Goal: Check status: Check status

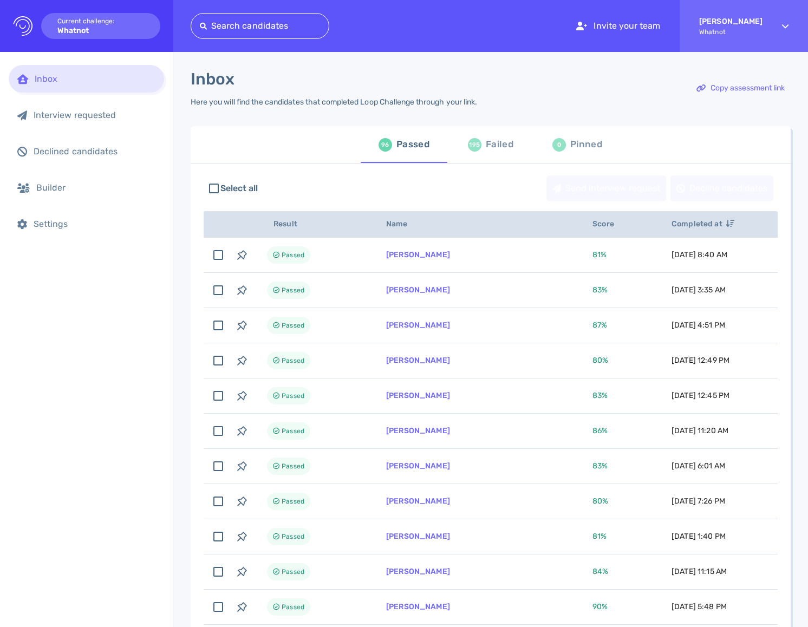
click at [486, 145] on div "Failed" at bounding box center [500, 144] width 28 height 16
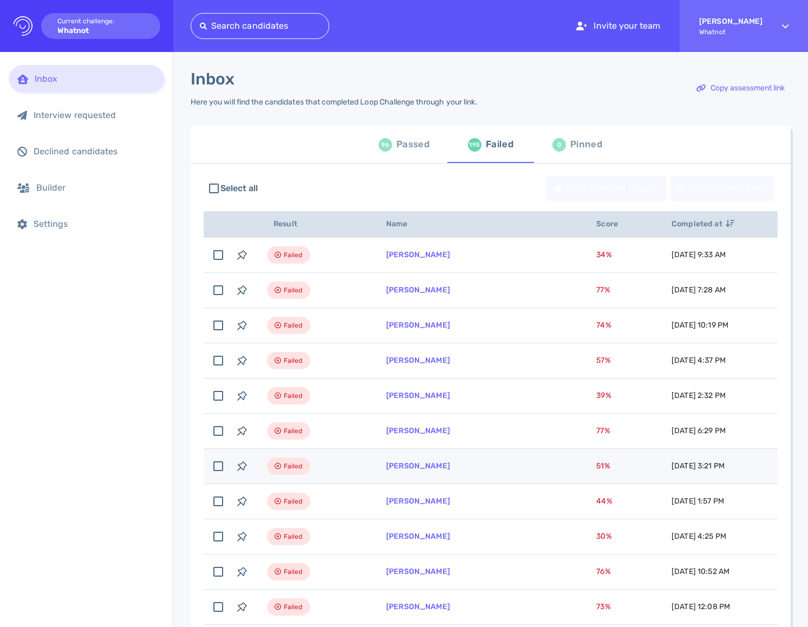
click at [425, 460] on td "[PERSON_NAME]" at bounding box center [478, 466] width 210 height 35
checkbox input "true"
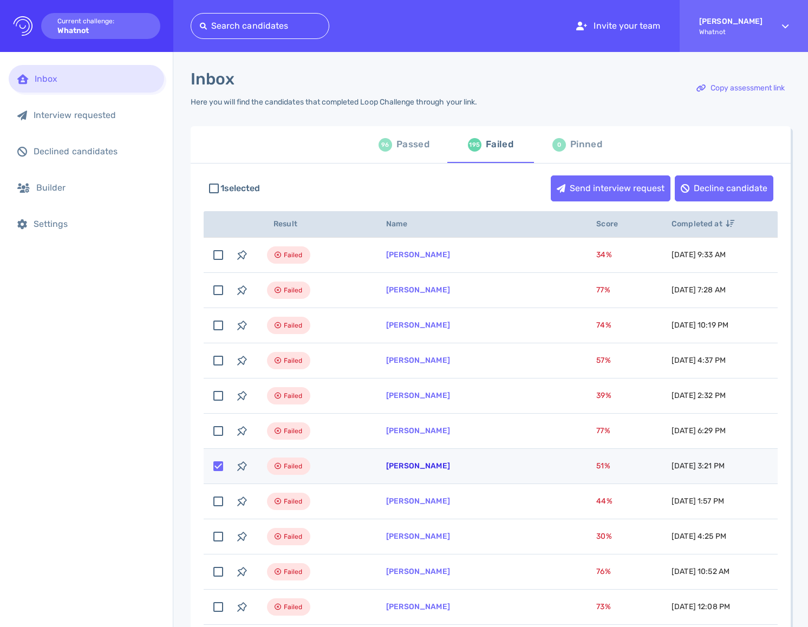
click at [424, 468] on link "[PERSON_NAME]" at bounding box center [418, 465] width 64 height 9
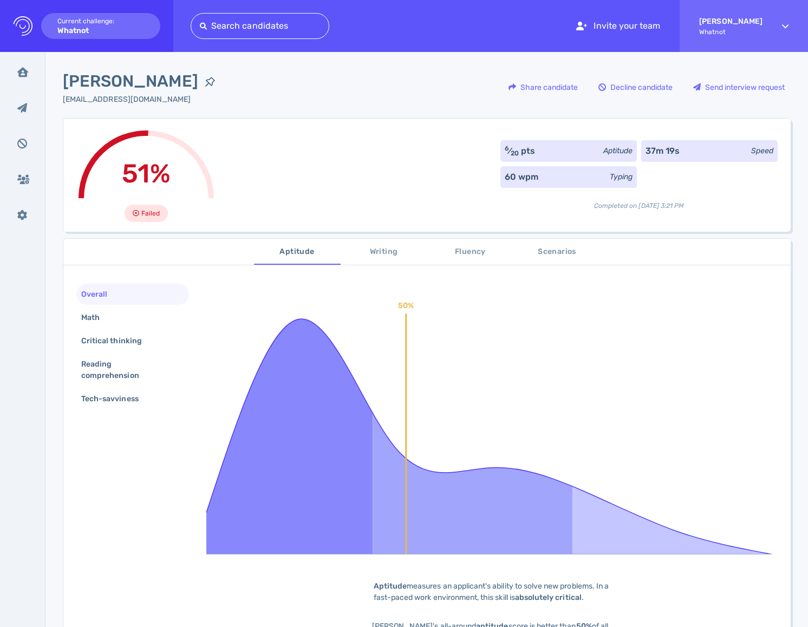
click at [397, 77] on div "Latasha Carter carterl2001@gmail.com Share candidate Decline candidate Send int…" at bounding box center [426, 93] width 727 height 49
click at [554, 248] on span "Scenarios" at bounding box center [557, 252] width 74 height 14
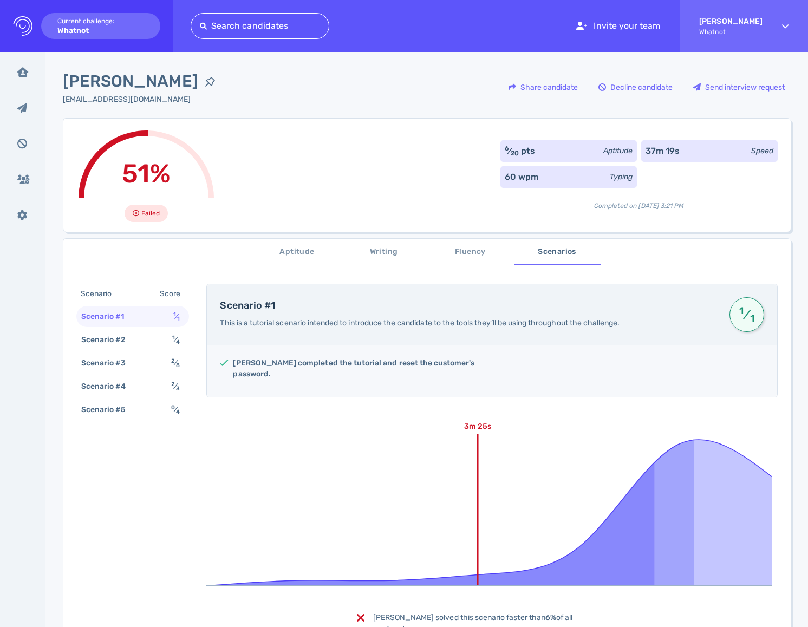
click at [398, 255] on span "Writing" at bounding box center [384, 252] width 74 height 14
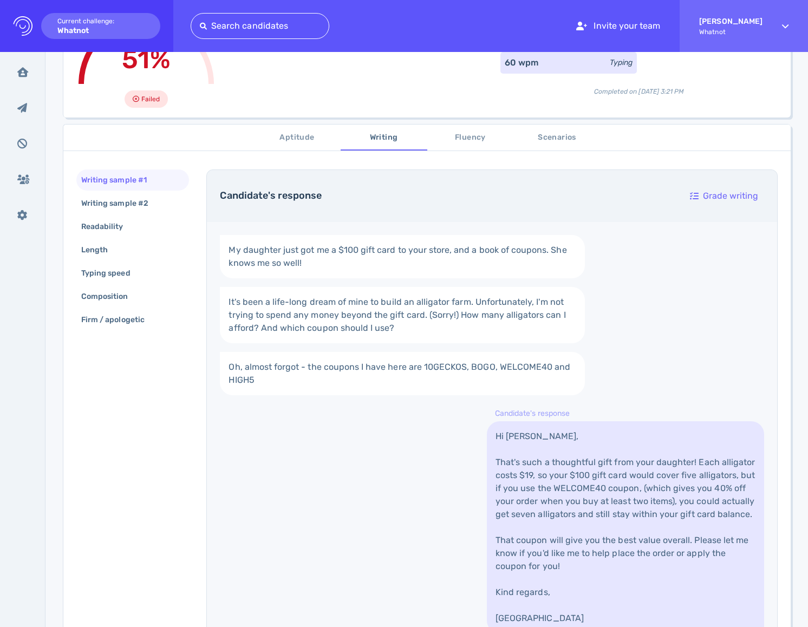
scroll to position [116, 0]
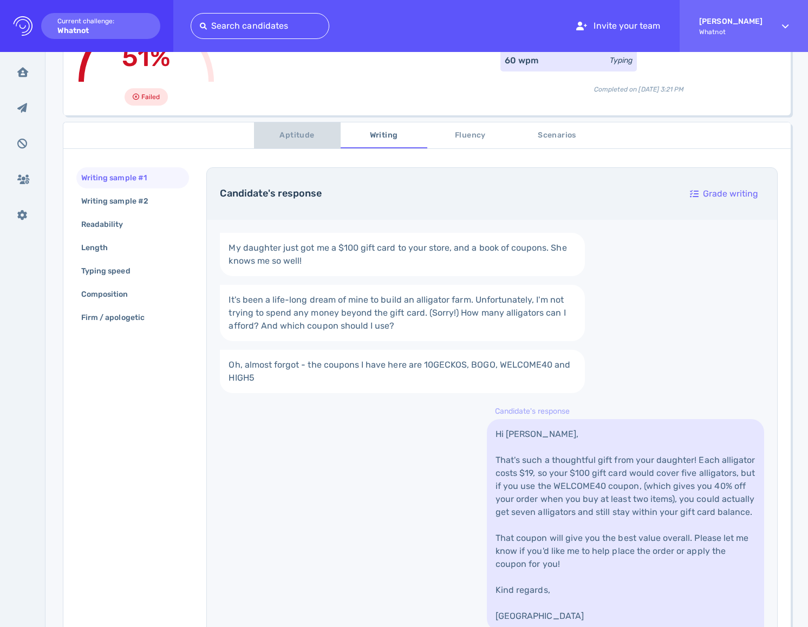
click at [308, 136] on span "Aptitude" at bounding box center [297, 136] width 74 height 14
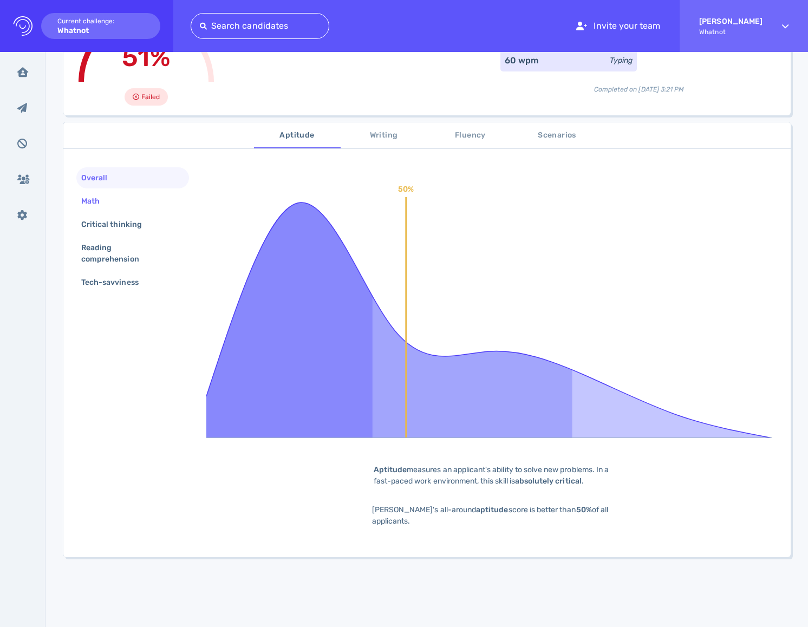
click at [130, 196] on div "Math" at bounding box center [132, 201] width 113 height 21
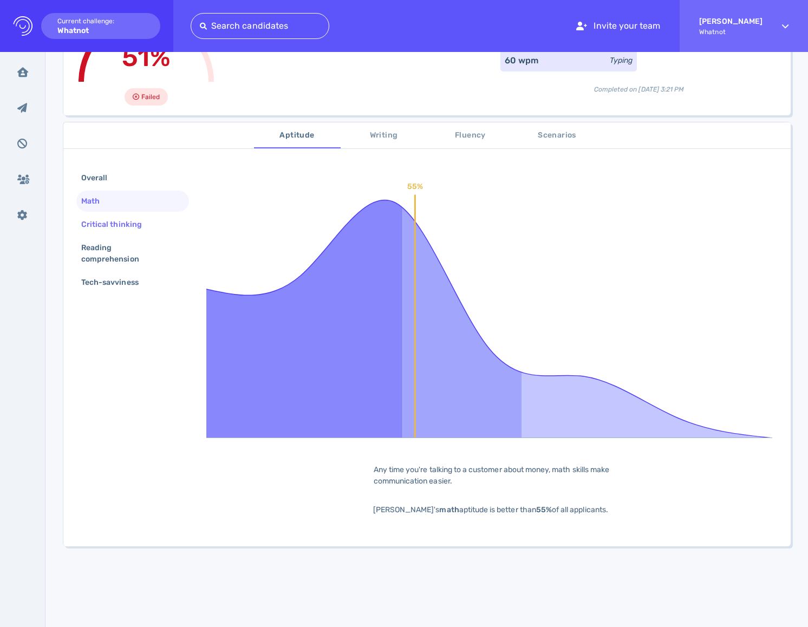
click at [123, 221] on div "Critical thinking" at bounding box center [117, 225] width 76 height 16
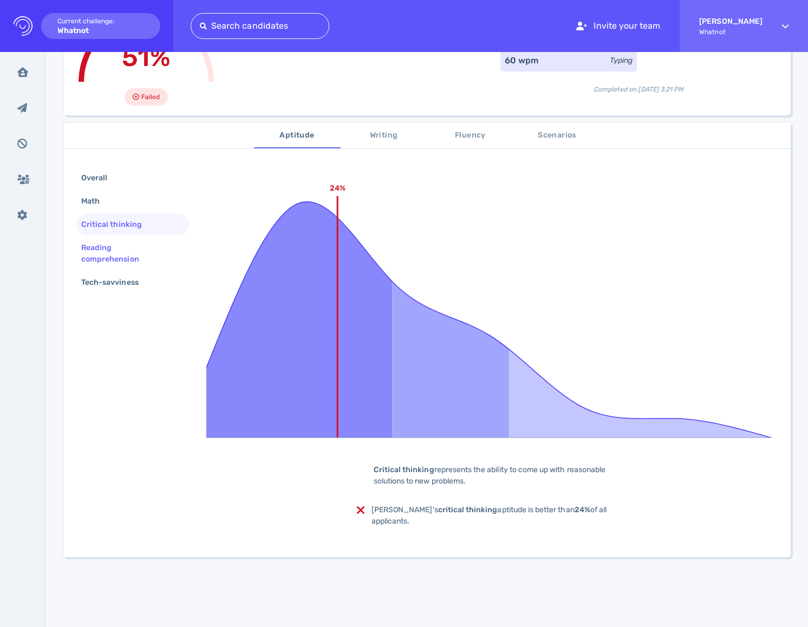
click at [105, 252] on div "Reading comprehension" at bounding box center [128, 253] width 99 height 27
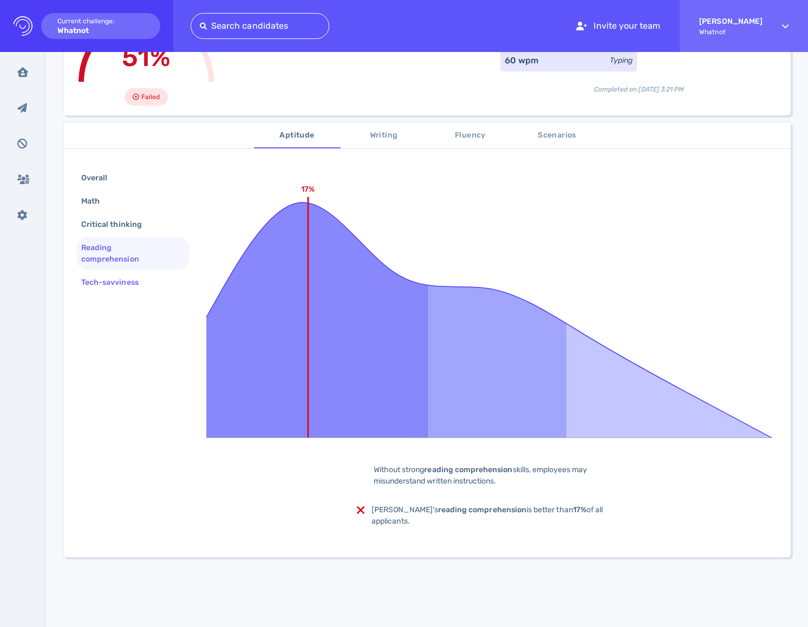
click at [103, 280] on div "Tech-savviness" at bounding box center [115, 282] width 73 height 16
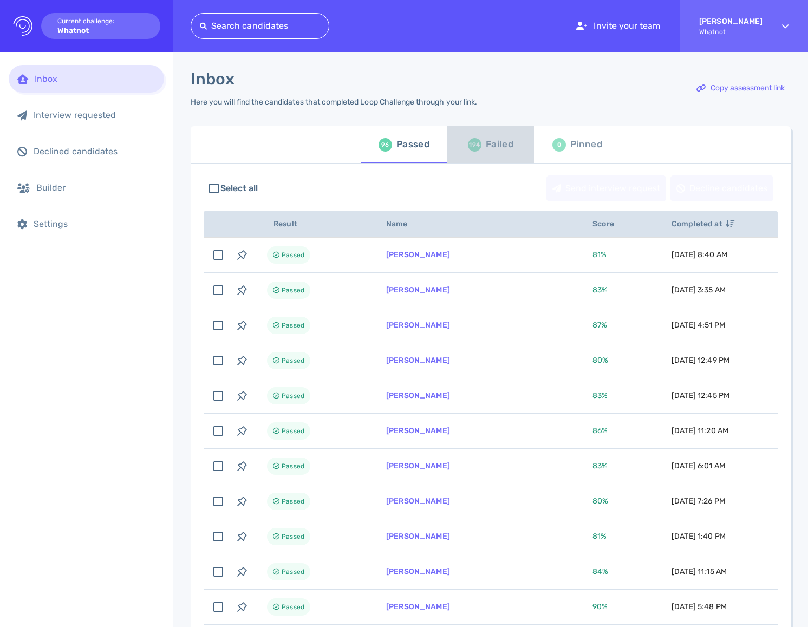
click at [520, 158] on span "194 Failed" at bounding box center [491, 144] width 74 height 30
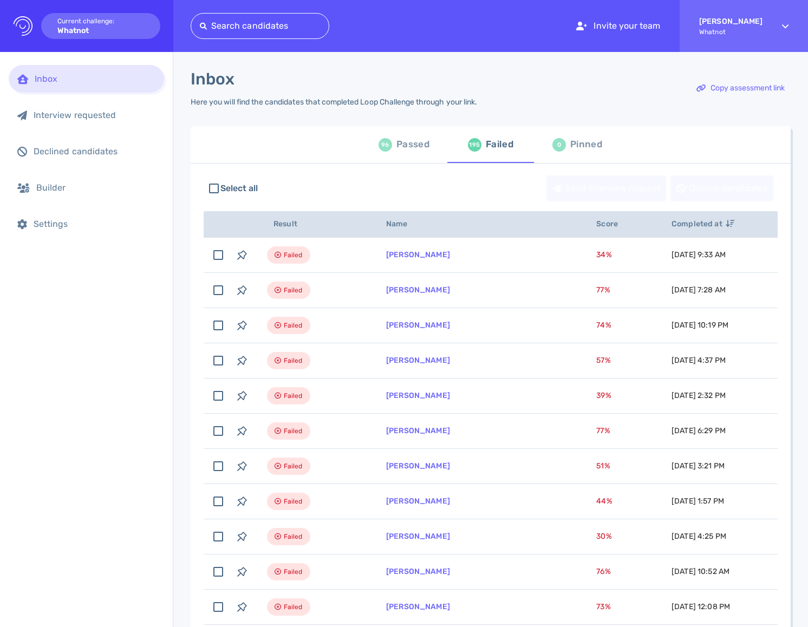
click at [390, 149] on div "96 Passed" at bounding box center [403, 144] width 51 height 30
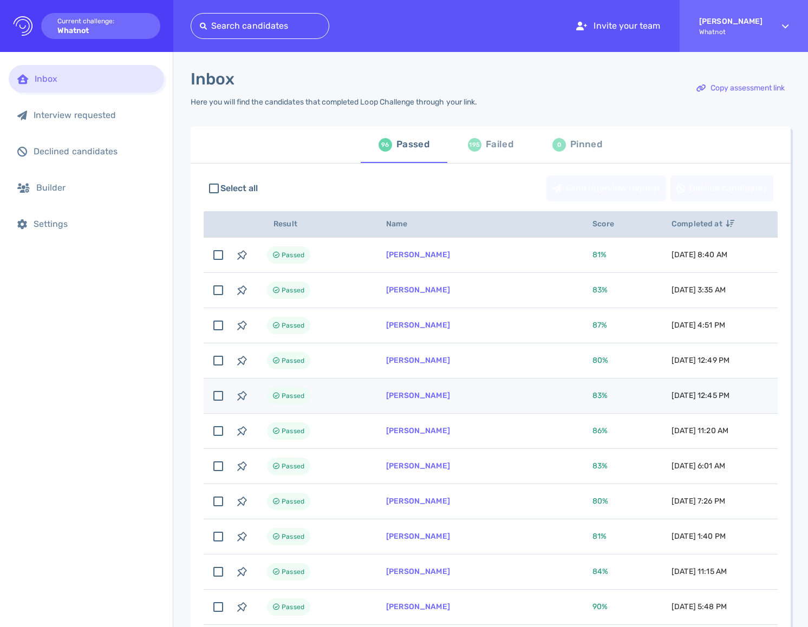
click at [448, 410] on td "[PERSON_NAME]" at bounding box center [476, 395] width 206 height 35
checkbox input "true"
